Goal: Find specific page/section: Find specific page/section

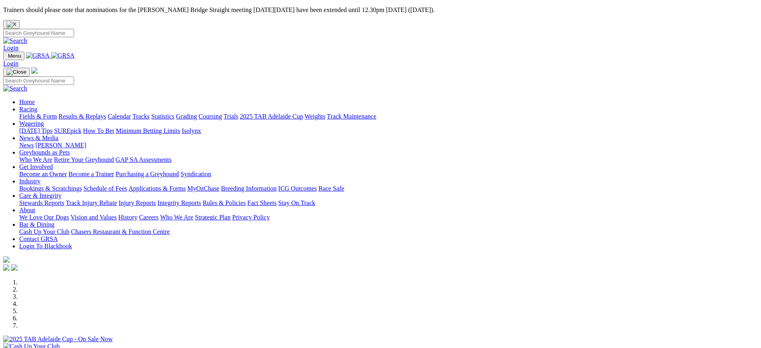
scroll to position [304, 0]
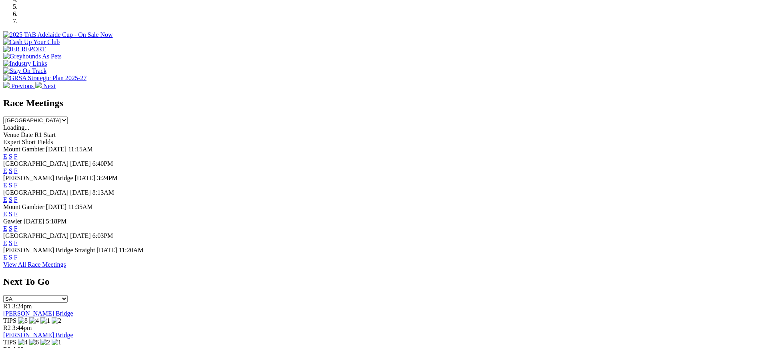
click at [18, 244] on link "F" at bounding box center [16, 242] width 4 height 7
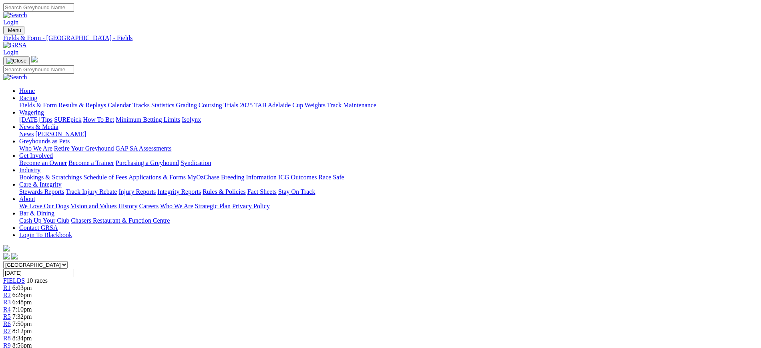
click at [27, 42] on img at bounding box center [15, 45] width 24 height 7
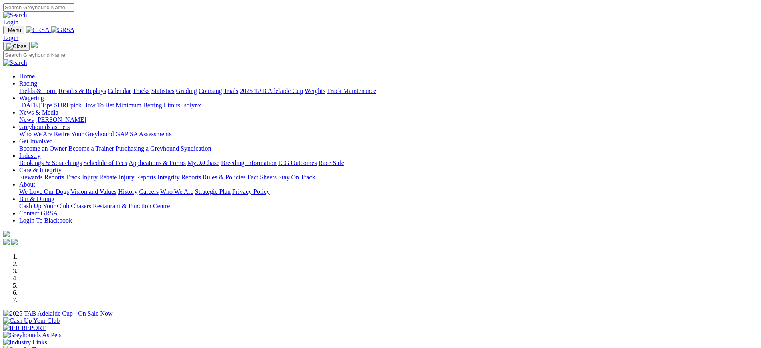
click at [75, 34] on img at bounding box center [63, 29] width 24 height 7
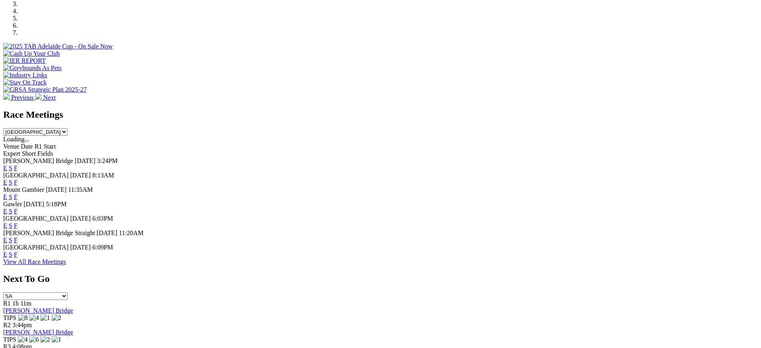
scroll to position [265, 0]
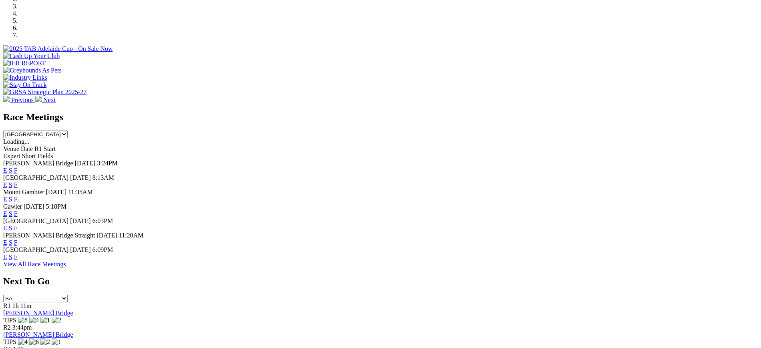
click at [18, 246] on link "F" at bounding box center [16, 242] width 4 height 7
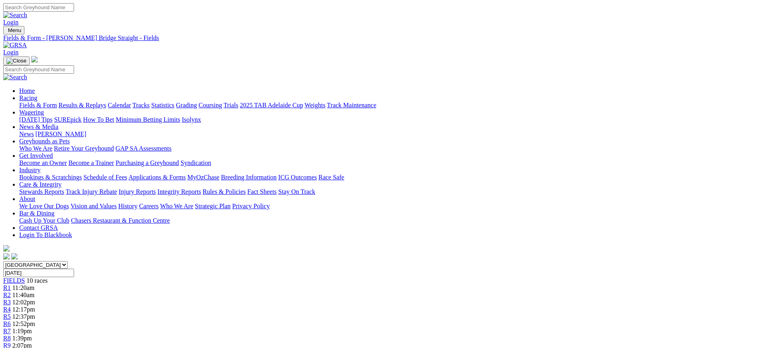
click at [86, 131] on link "[PERSON_NAME]" at bounding box center [60, 134] width 51 height 7
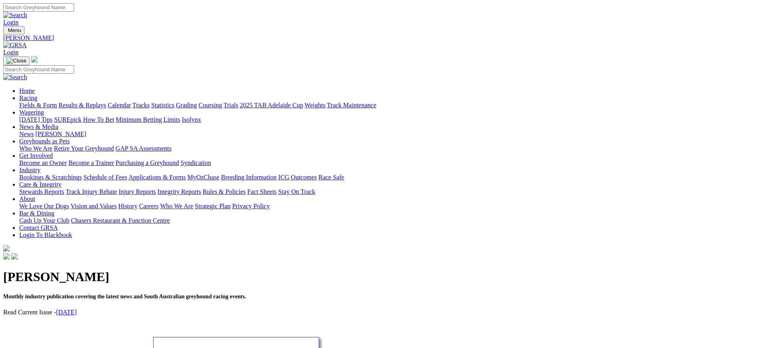
click at [34, 131] on link "News" at bounding box center [26, 134] width 14 height 7
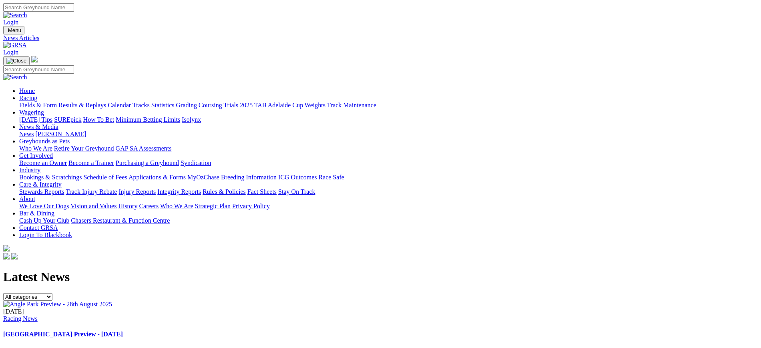
click at [27, 42] on img at bounding box center [15, 45] width 24 height 7
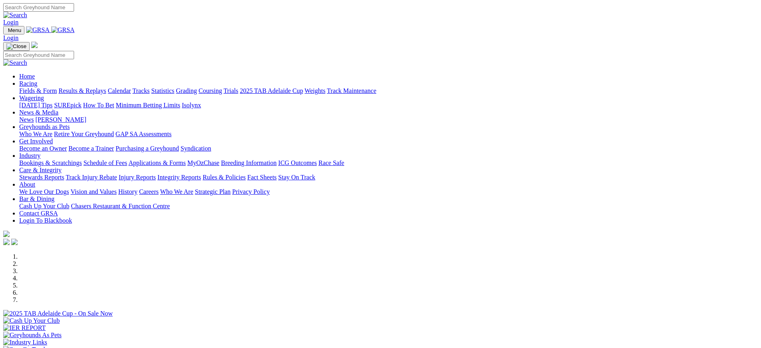
scroll to position [307, 0]
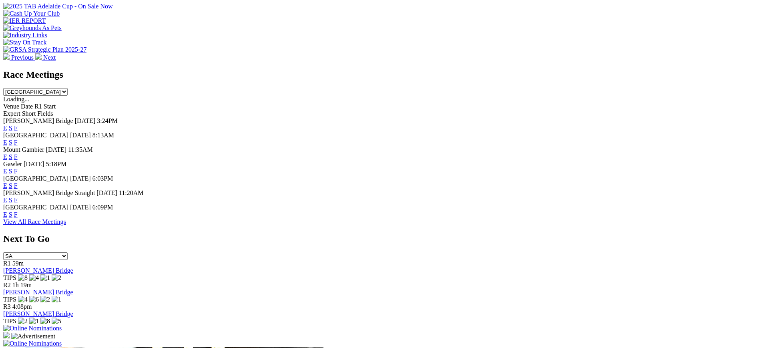
click at [18, 218] on link "F" at bounding box center [16, 214] width 4 height 7
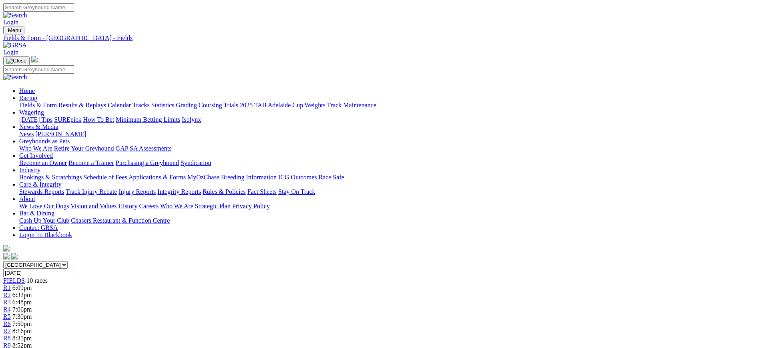
click at [27, 42] on img at bounding box center [15, 45] width 24 height 7
